Goal: Navigation & Orientation: Find specific page/section

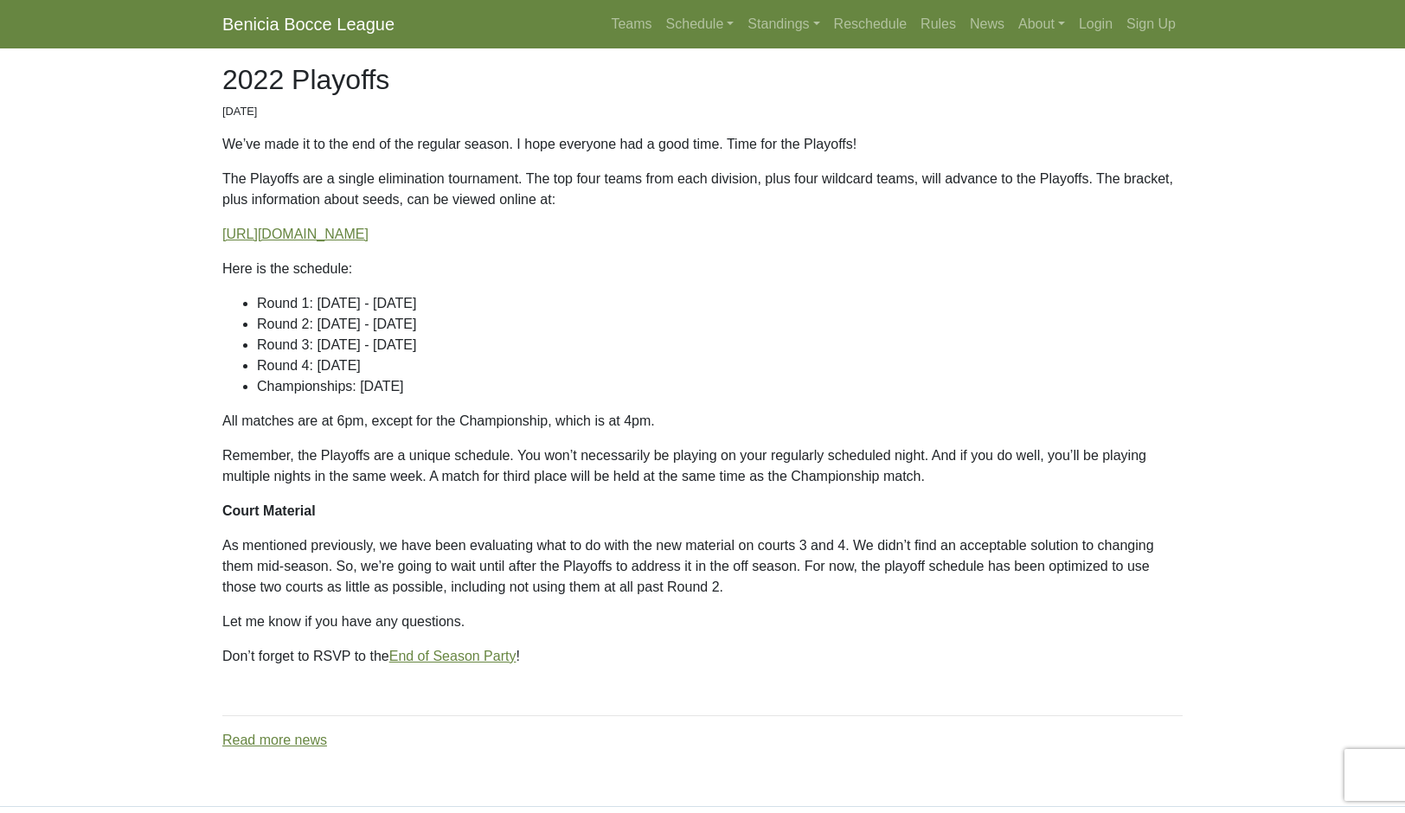
scroll to position [122, 0]
click at [369, 243] on link "[URL][DOMAIN_NAME]" at bounding box center [295, 235] width 146 height 15
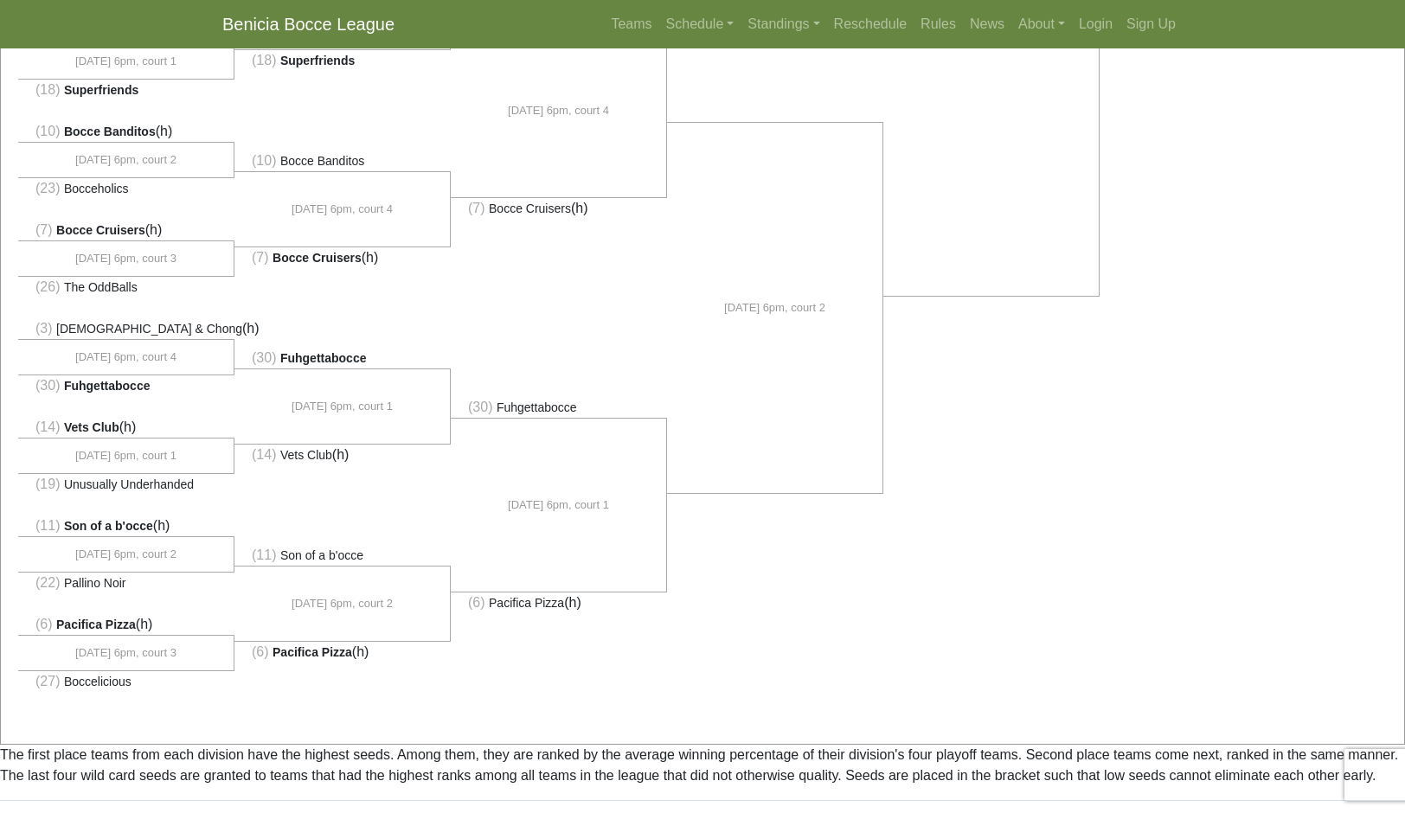
scroll to position [1066, 0]
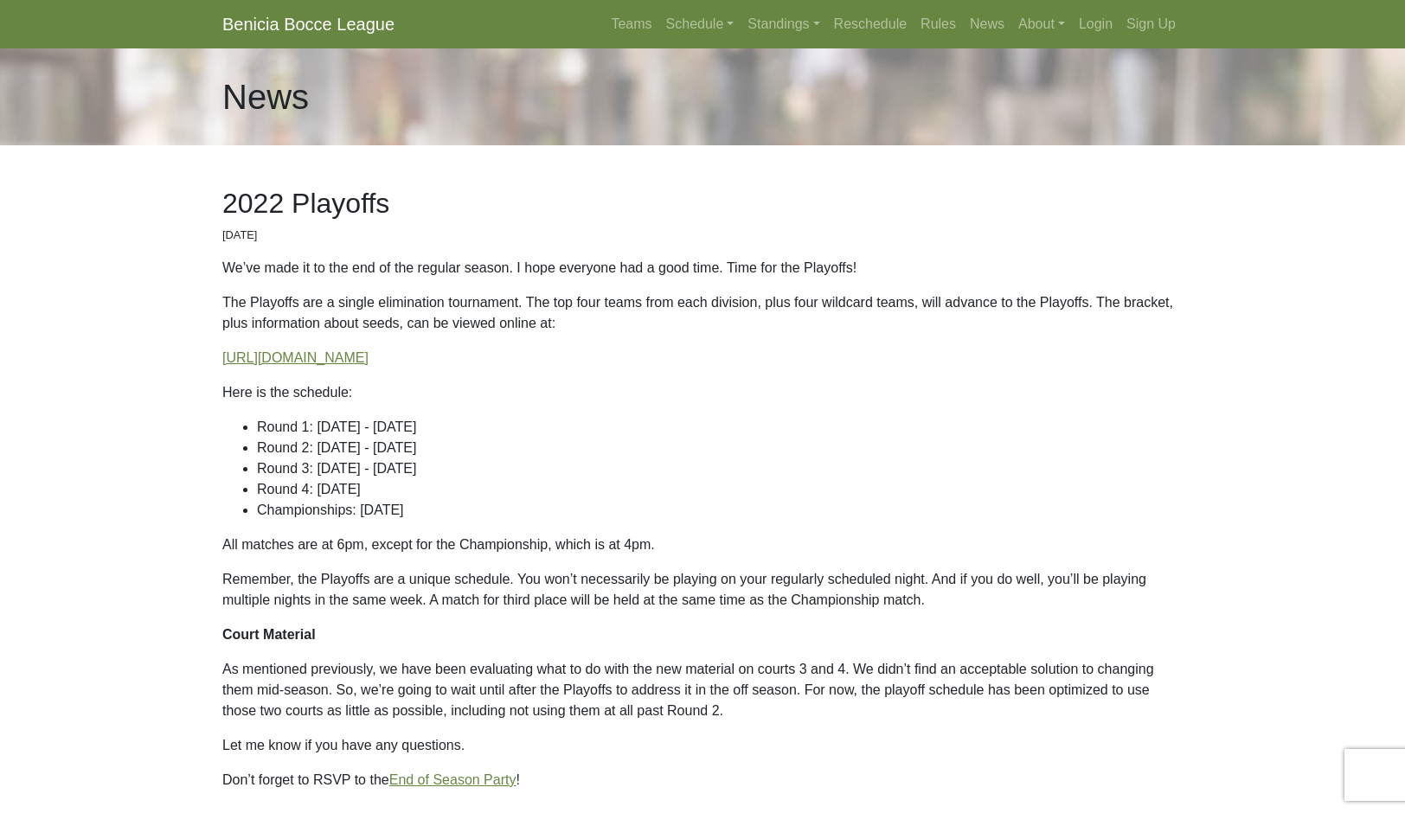
scroll to position [138, 0]
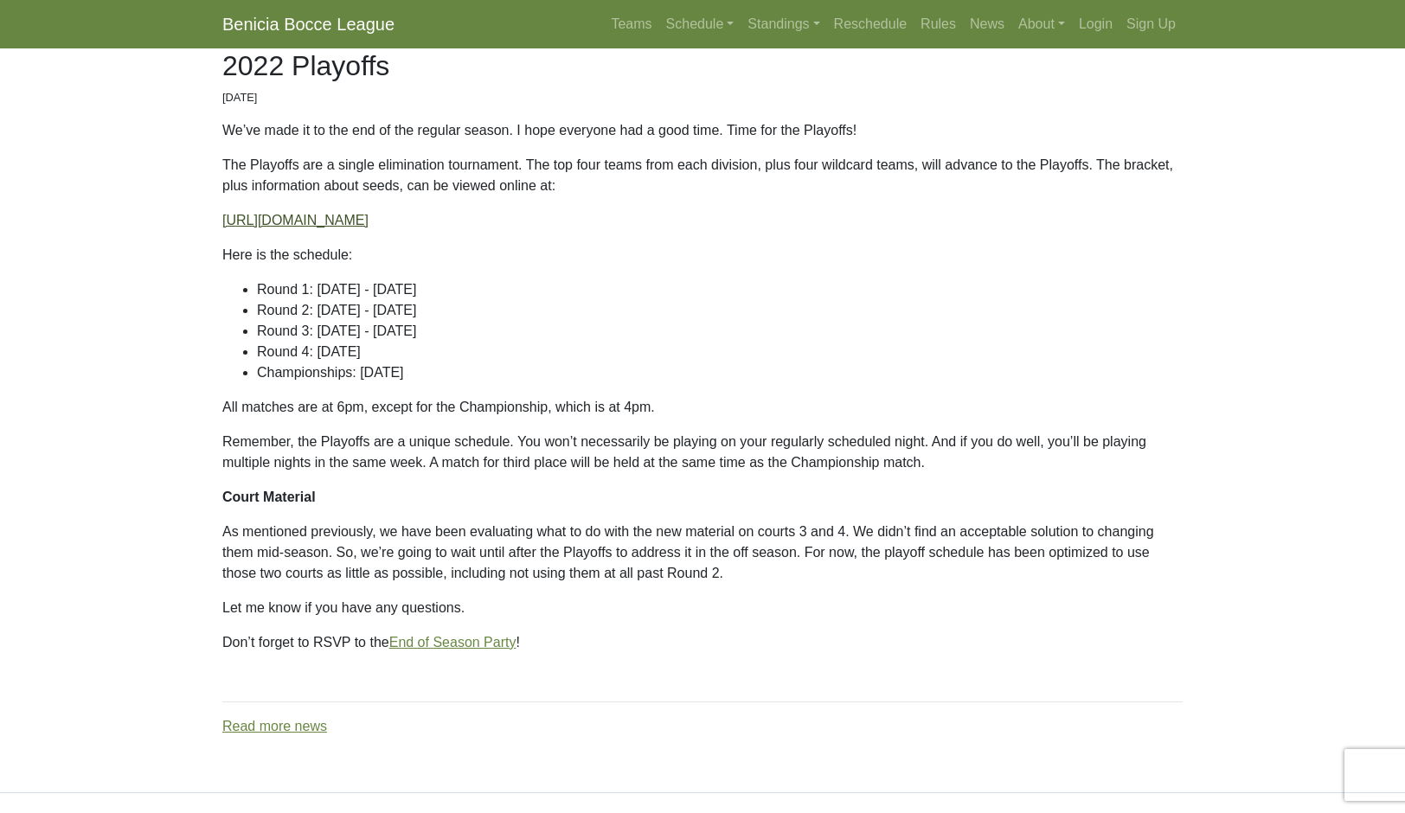
click at [369, 228] on link "[URL][DOMAIN_NAME]" at bounding box center [295, 220] width 146 height 15
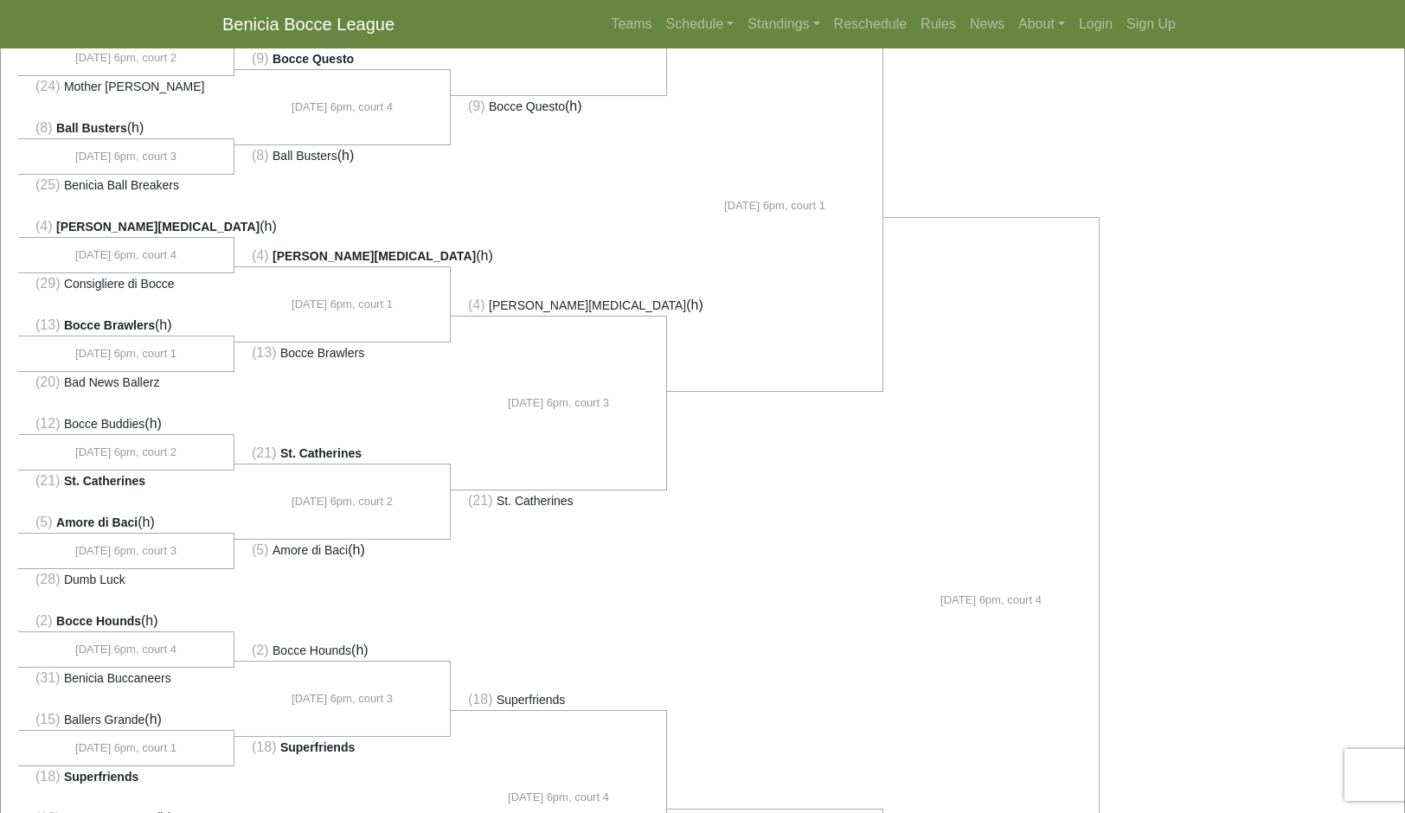
scroll to position [384, 0]
